Goal: Information Seeking & Learning: Learn about a topic

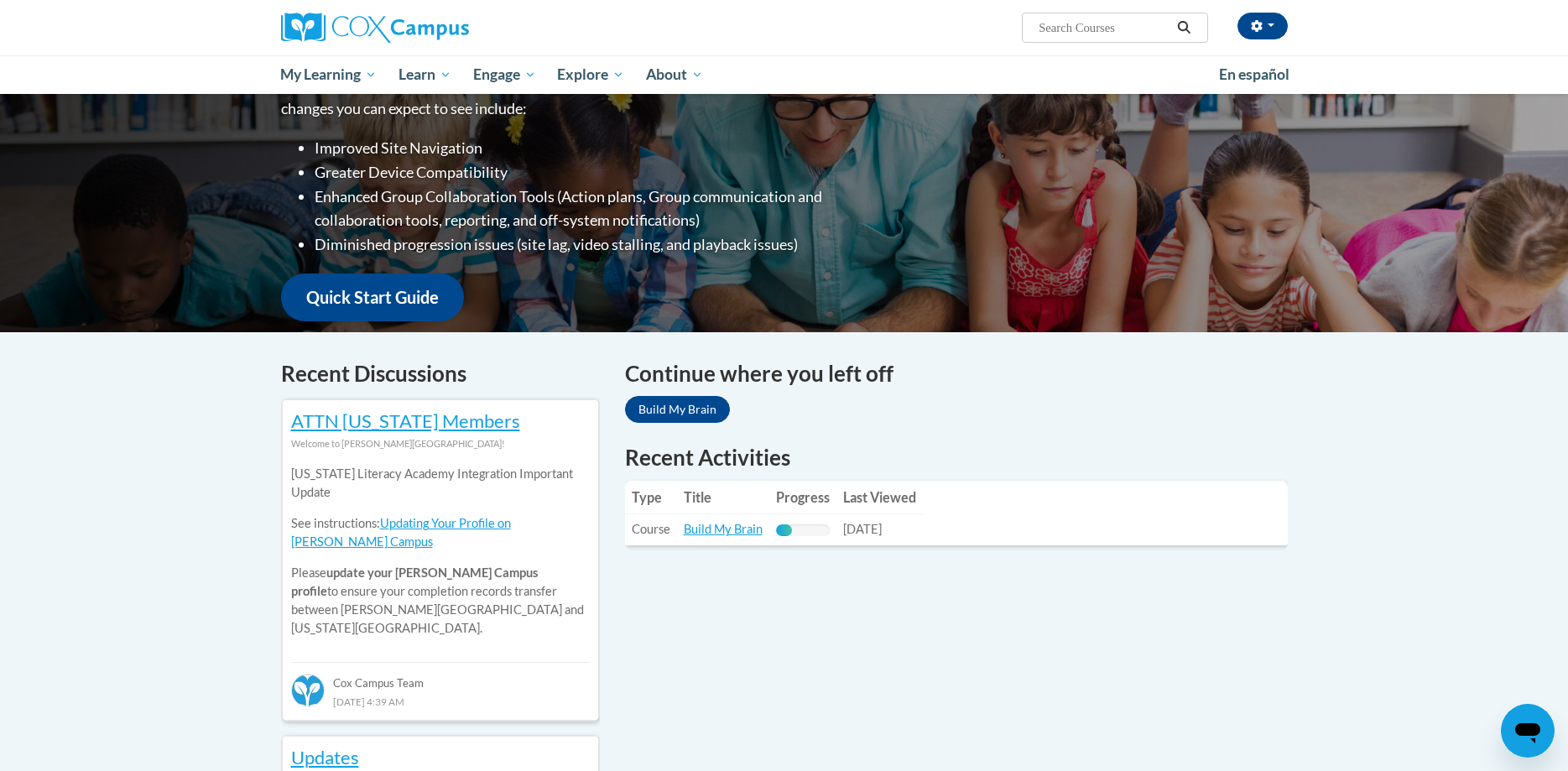
scroll to position [257, 0]
click at [745, 535] on link "Build My Brain" at bounding box center [722, 529] width 79 height 14
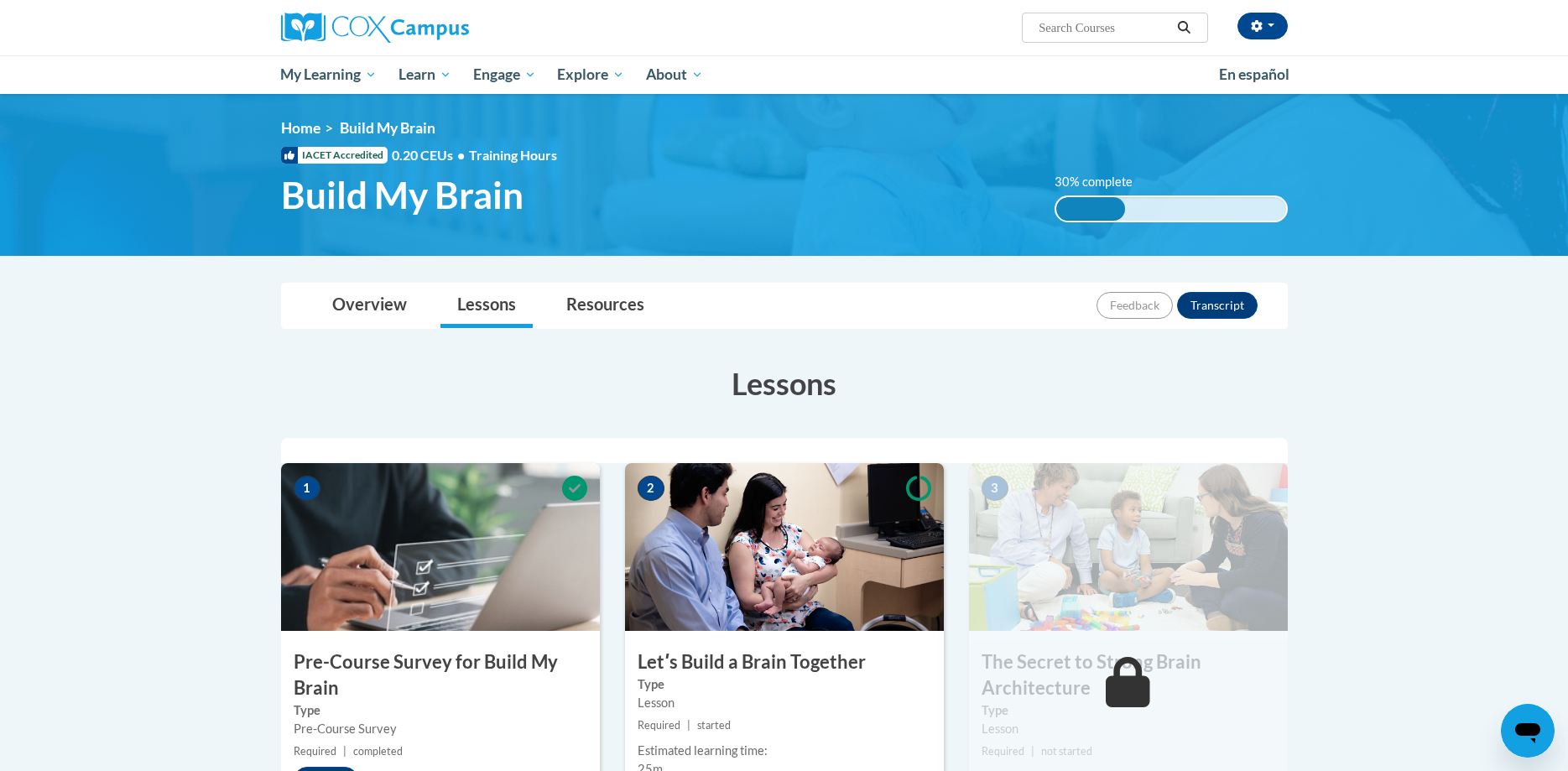
scroll to position [343, 0]
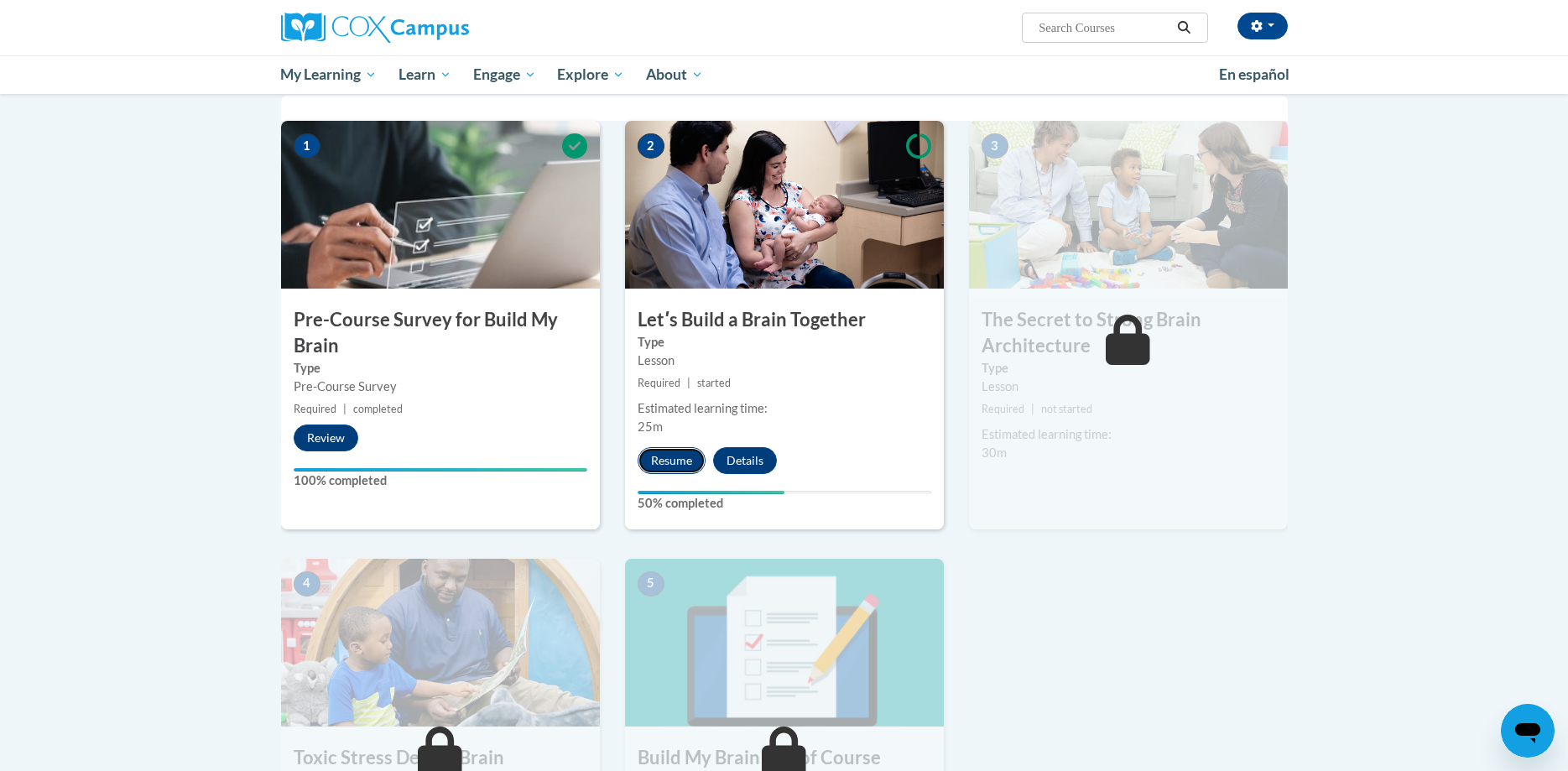
click at [680, 459] on button "Resume" at bounding box center [671, 461] width 68 height 27
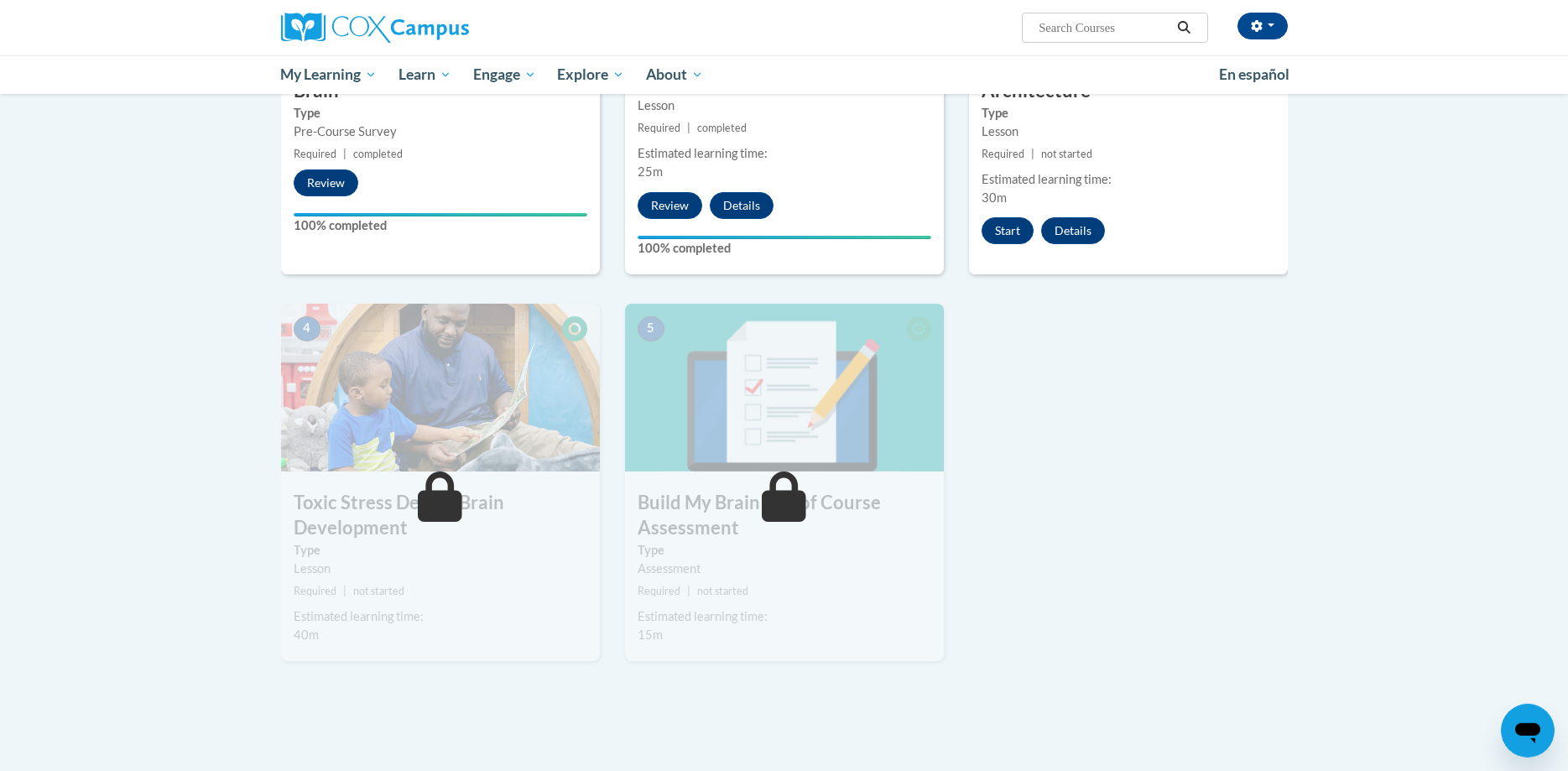
scroll to position [599, 0]
click at [1013, 238] on button "Start" at bounding box center [1008, 229] width 52 height 27
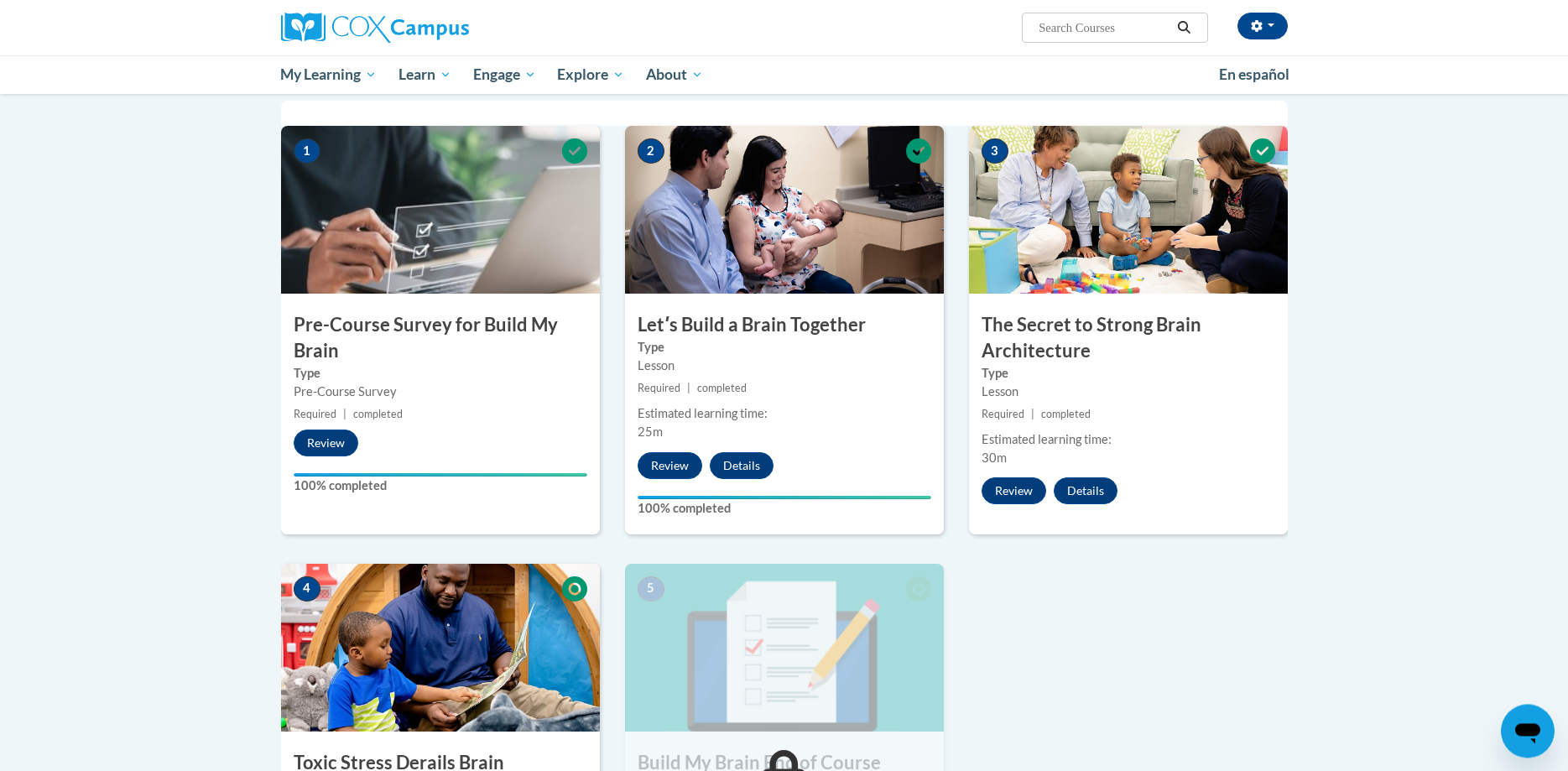
scroll to position [343, 0]
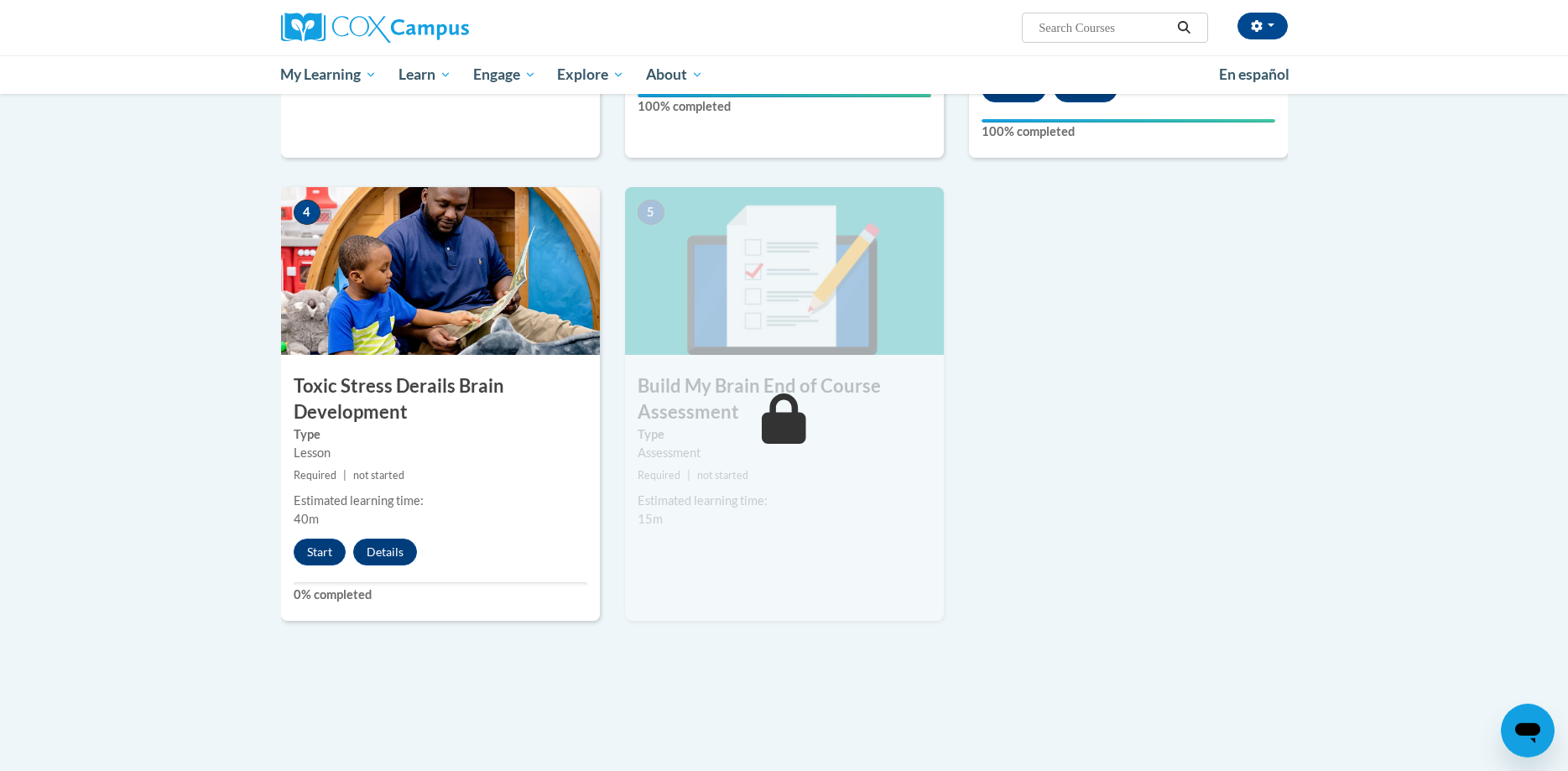
scroll to position [731, 0]
